Goal: Find specific page/section: Find specific page/section

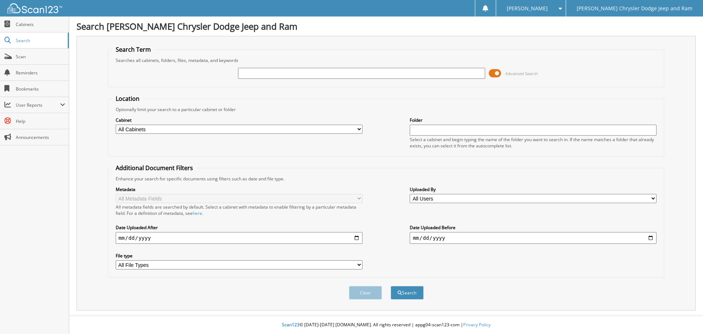
click at [495, 72] on span at bounding box center [495, 73] width 12 height 11
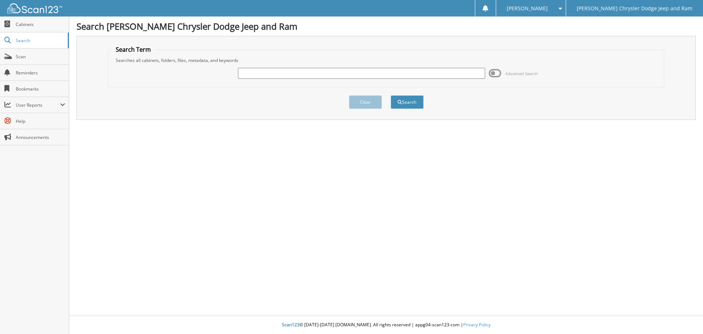
click at [414, 72] on input "text" at bounding box center [361, 73] width 247 height 11
type input "154640"
click at [391, 95] on button "Search" at bounding box center [407, 102] width 33 height 14
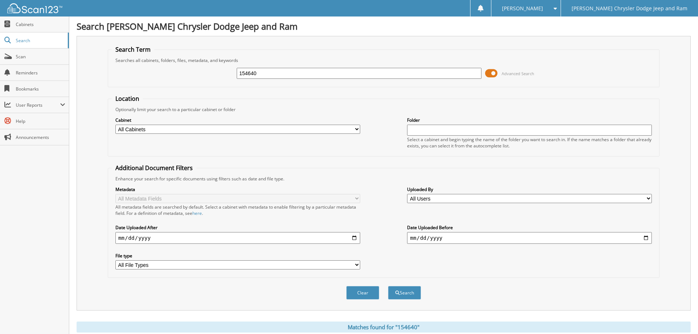
click at [491, 75] on span at bounding box center [491, 73] width 12 height 11
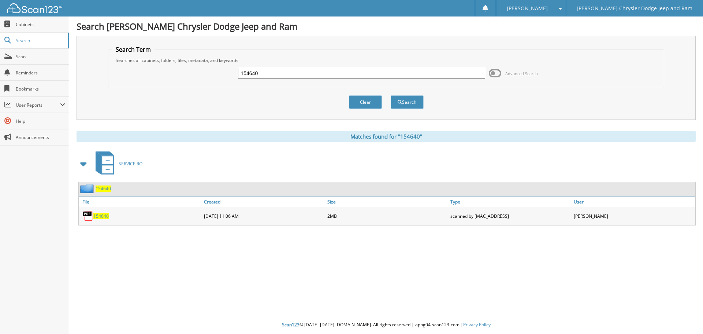
click at [101, 186] on span "154640" at bounding box center [103, 188] width 15 height 6
